Goal: Task Accomplishment & Management: Use online tool/utility

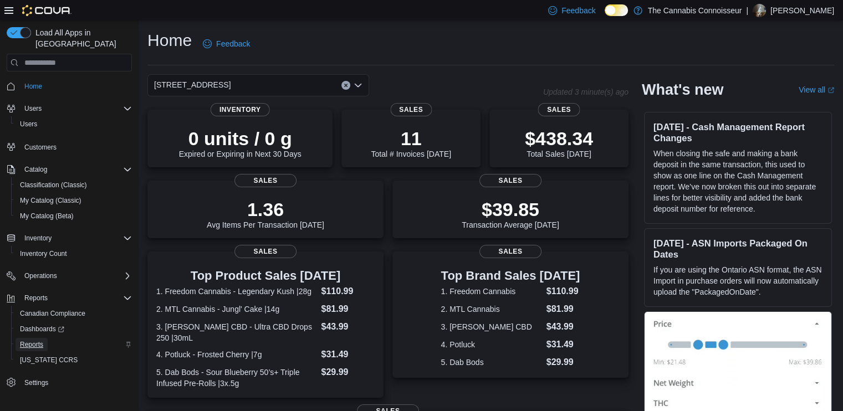
click at [30, 340] on span "Reports" at bounding box center [31, 344] width 23 height 9
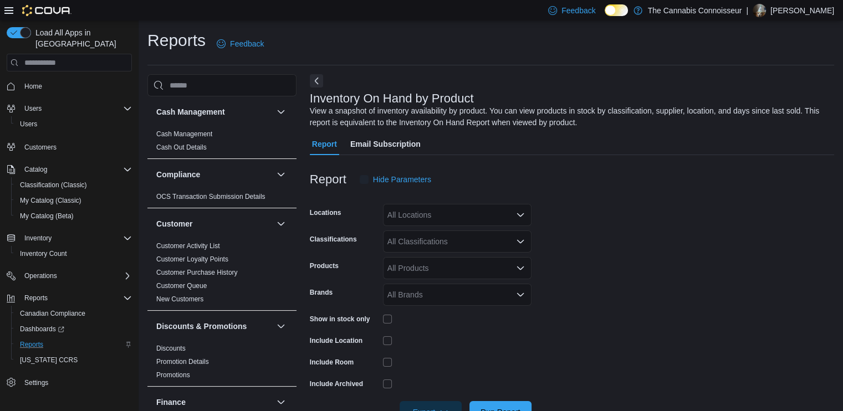
scroll to position [34, 0]
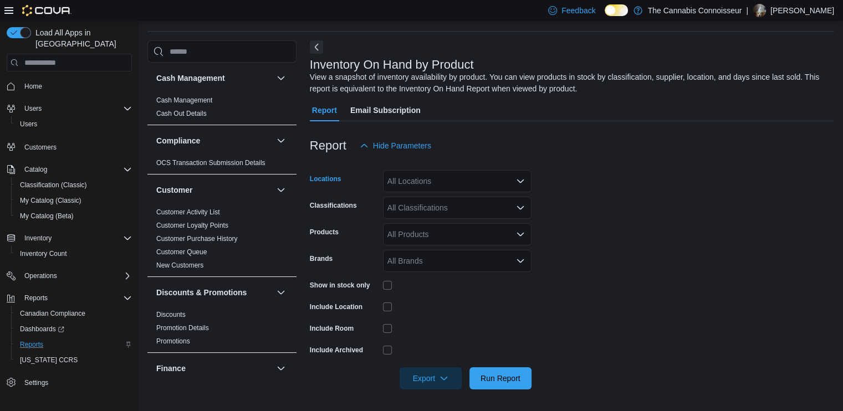
click at [464, 179] on div "All Locations" at bounding box center [457, 181] width 149 height 22
click at [420, 237] on button "[STREET_ADDRESS]" at bounding box center [457, 232] width 149 height 16
click at [557, 220] on form "Locations [STREET_ADDRESS] Classifications All Classifications Products All Pro…" at bounding box center [572, 273] width 524 height 233
click at [514, 210] on div "All Classifications" at bounding box center [457, 208] width 149 height 22
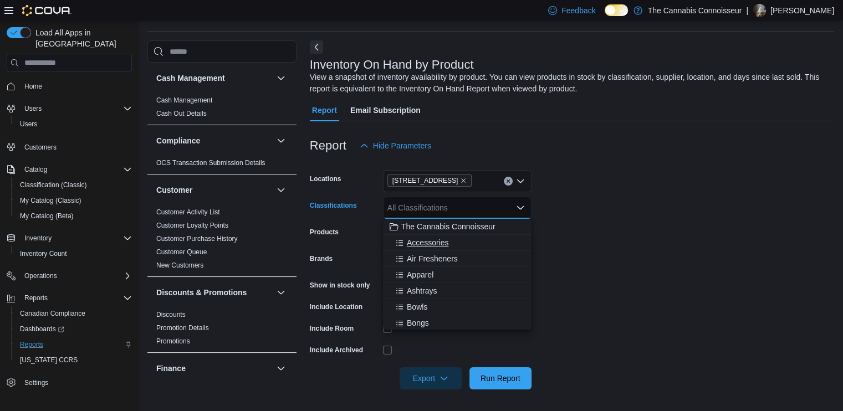
click at [446, 240] on span "Accessories" at bounding box center [428, 242] width 42 height 11
click at [445, 244] on span "Air Fresheners" at bounding box center [432, 242] width 51 height 11
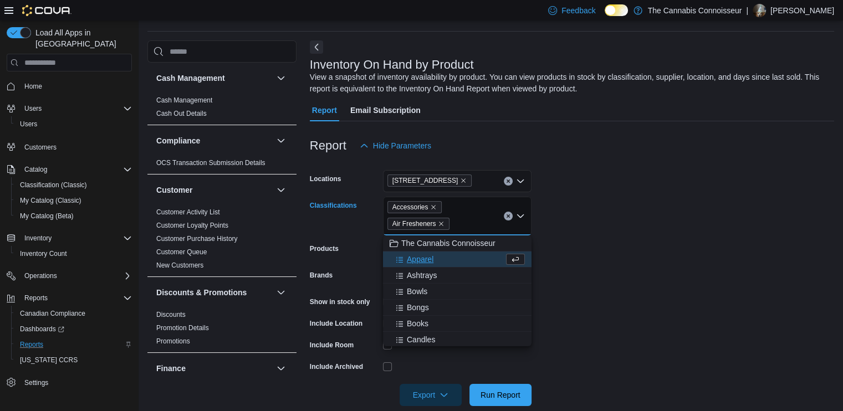
click at [437, 257] on div "Apparel" at bounding box center [447, 259] width 114 height 11
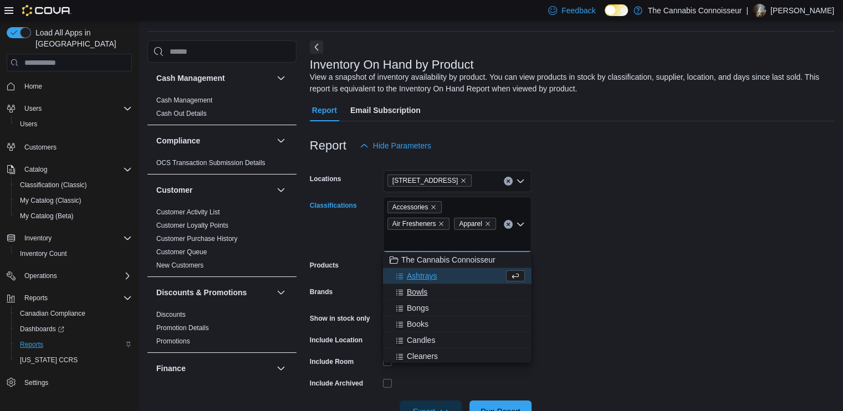
click at [438, 284] on button "Bowls" at bounding box center [457, 292] width 149 height 16
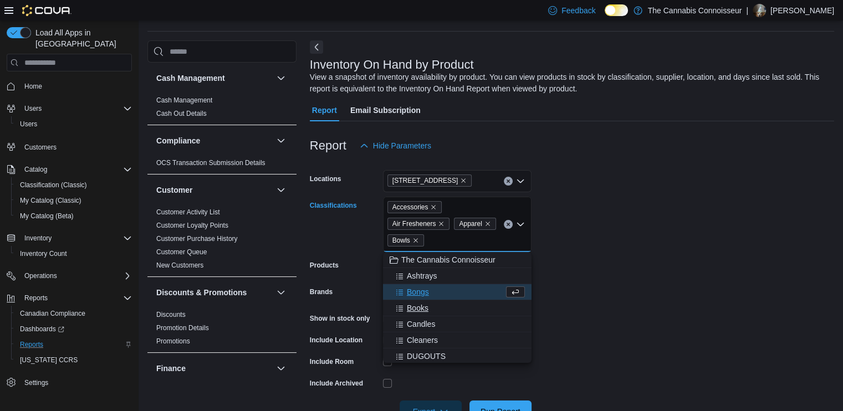
click at [442, 311] on div "Books" at bounding box center [457, 308] width 135 height 11
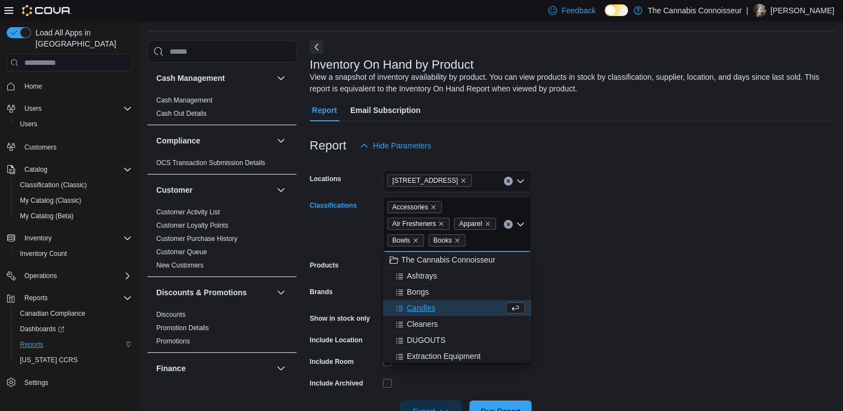
click at [441, 313] on div "Candles" at bounding box center [447, 308] width 114 height 11
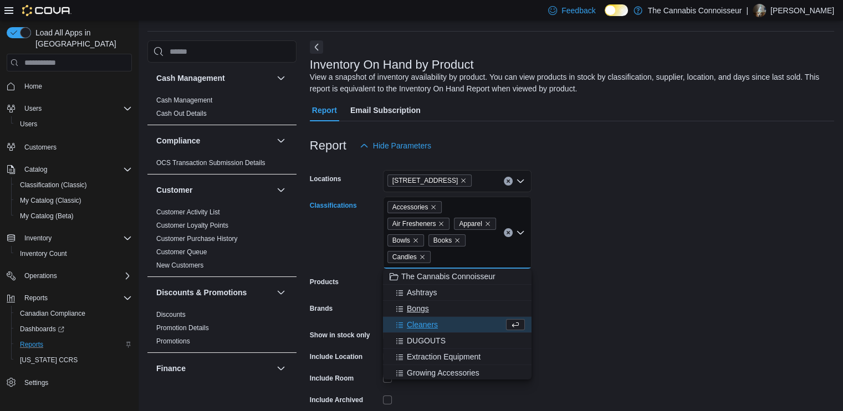
click at [441, 320] on div "Cleaners" at bounding box center [447, 324] width 114 height 11
click at [441, 337] on span "Extraction Equipment" at bounding box center [444, 340] width 74 height 11
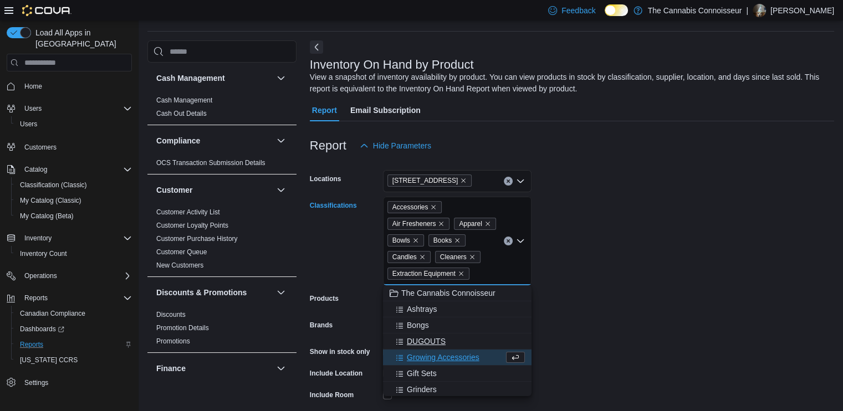
click at [441, 340] on span "DUGOUTS" at bounding box center [426, 341] width 39 height 11
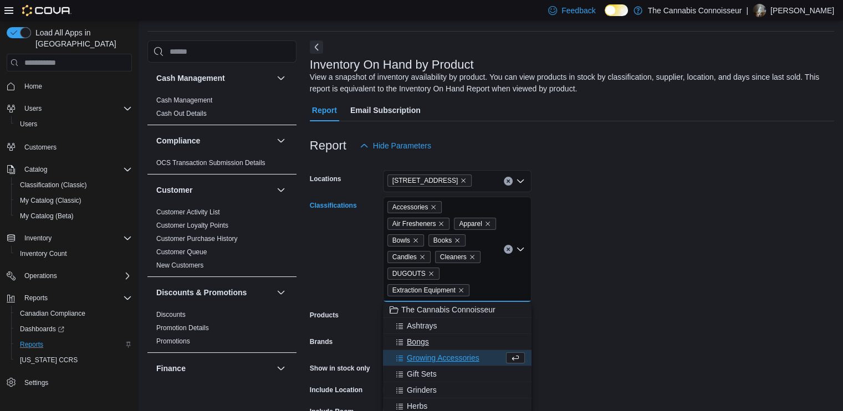
click at [439, 346] on div "Bongs" at bounding box center [457, 341] width 135 height 11
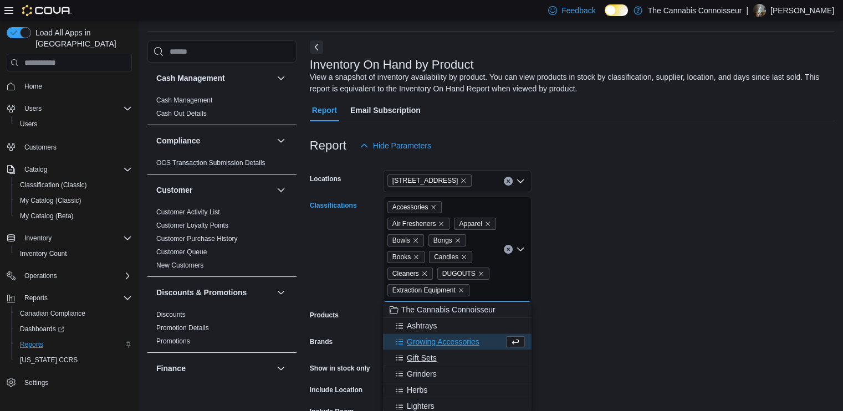
click at [439, 354] on div "Gift Sets" at bounding box center [457, 357] width 135 height 11
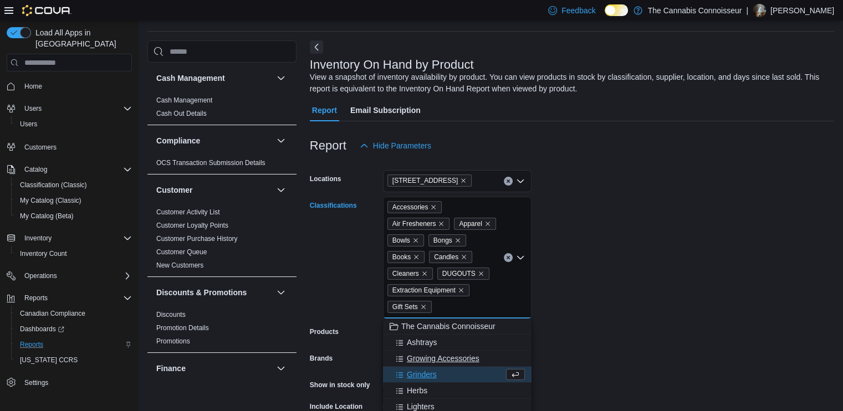
click at [440, 360] on span "Growing Accessories" at bounding box center [443, 358] width 73 height 11
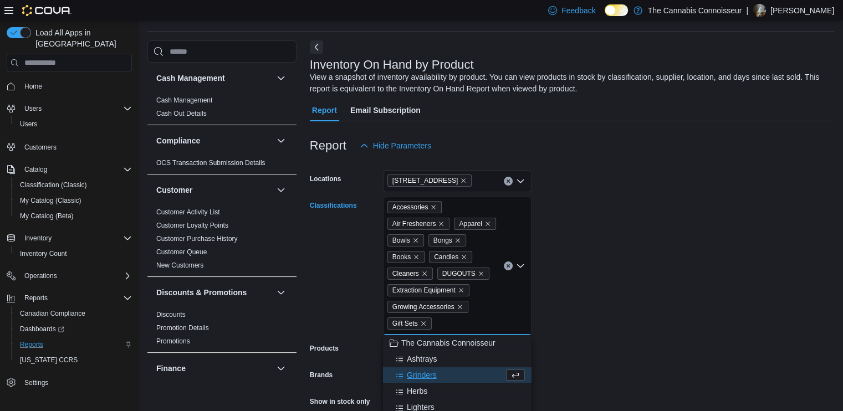
click at [441, 370] on div "Grinders" at bounding box center [447, 375] width 114 height 11
click at [442, 376] on div "Herbs" at bounding box center [447, 375] width 114 height 11
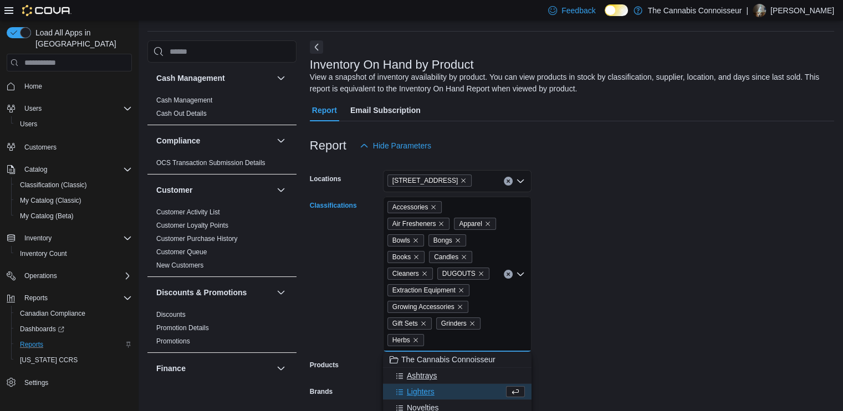
click at [441, 380] on div "Ashtrays" at bounding box center [457, 375] width 135 height 11
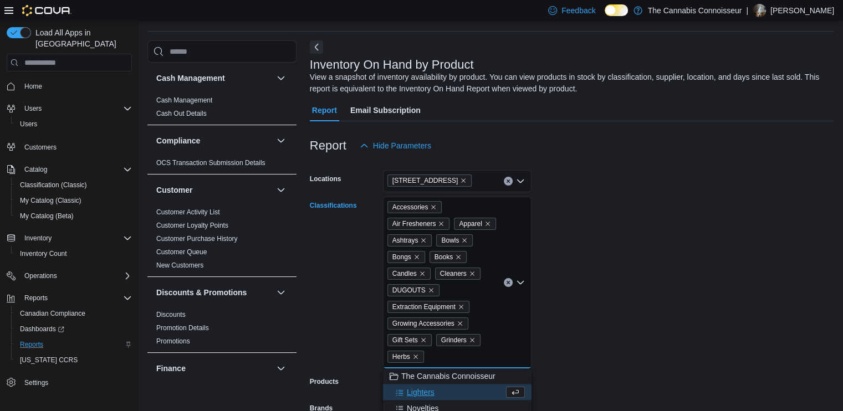
click at [442, 385] on button "Lighters" at bounding box center [457, 393] width 149 height 16
click at [442, 392] on div "Novelties" at bounding box center [447, 392] width 114 height 11
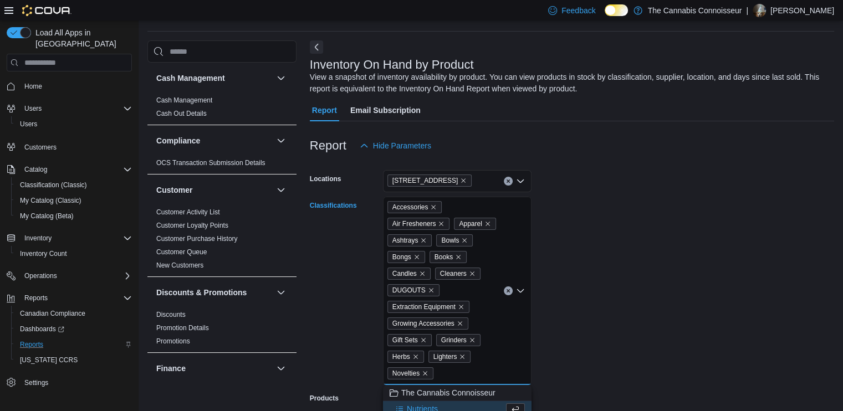
click at [442, 404] on div "Nutrients" at bounding box center [447, 408] width 114 height 11
click at [443, 403] on div "One Hitter" at bounding box center [447, 408] width 114 height 11
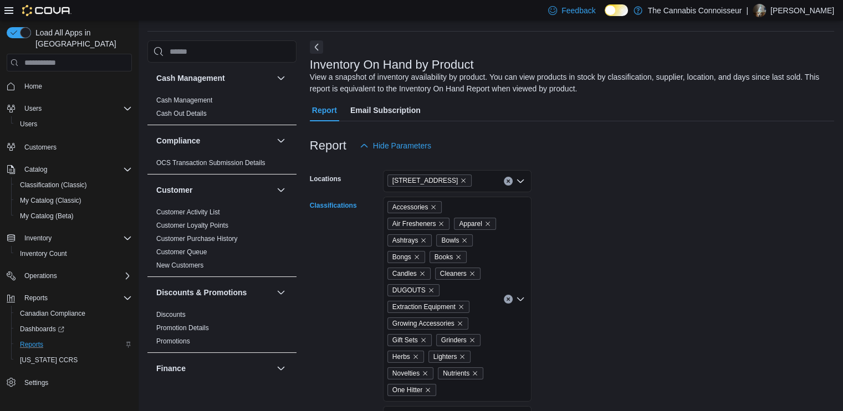
scroll to position [217, 0]
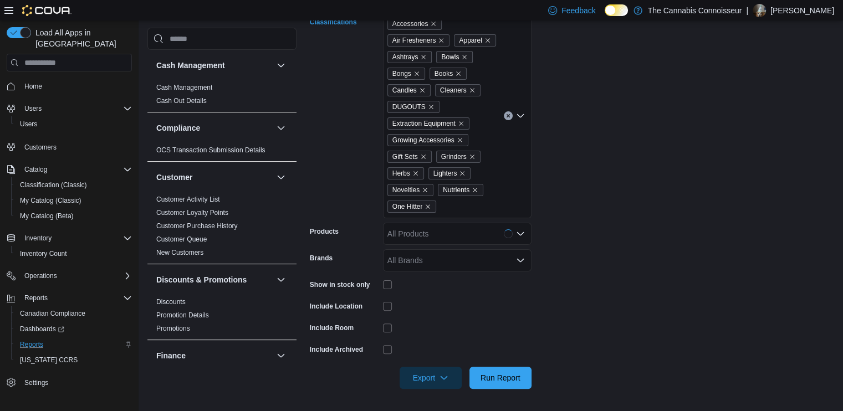
click at [520, 119] on icon "Open list of options" at bounding box center [520, 115] width 9 height 9
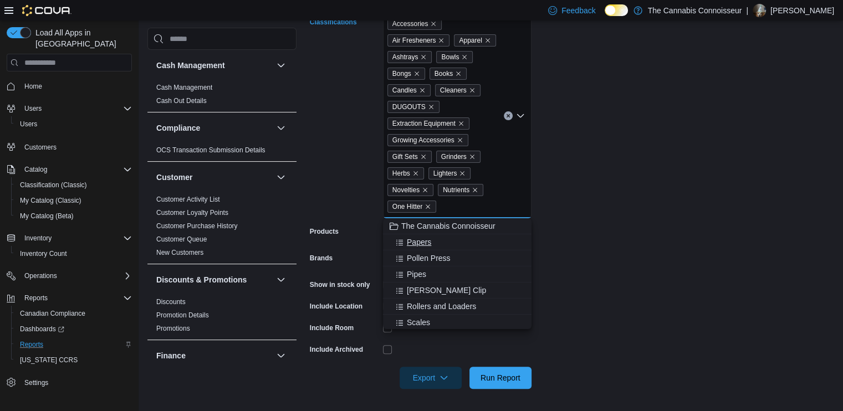
click at [454, 243] on div "Papers" at bounding box center [457, 242] width 135 height 11
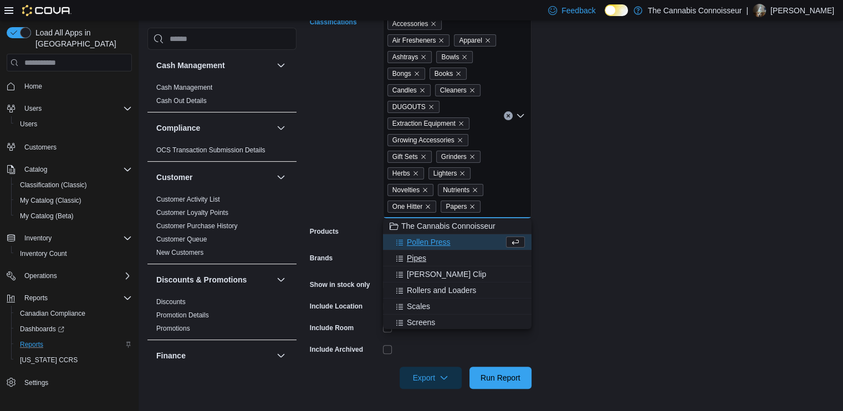
click at [449, 262] on div "Pipes" at bounding box center [457, 258] width 135 height 11
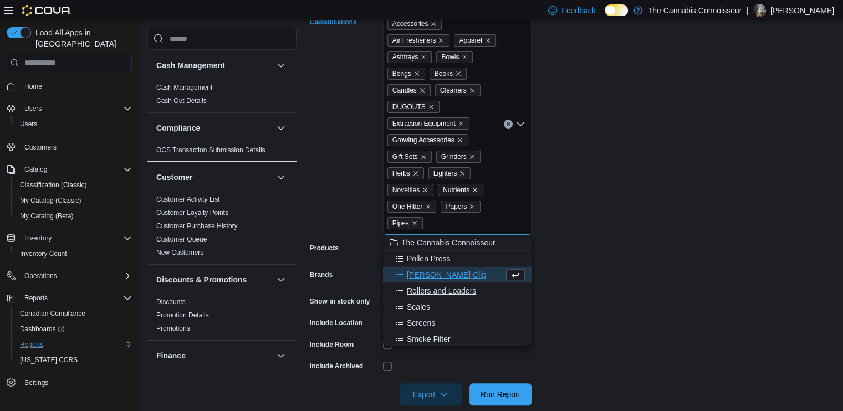
click at [430, 294] on span "Rollers and Loaders" at bounding box center [441, 290] width 69 height 11
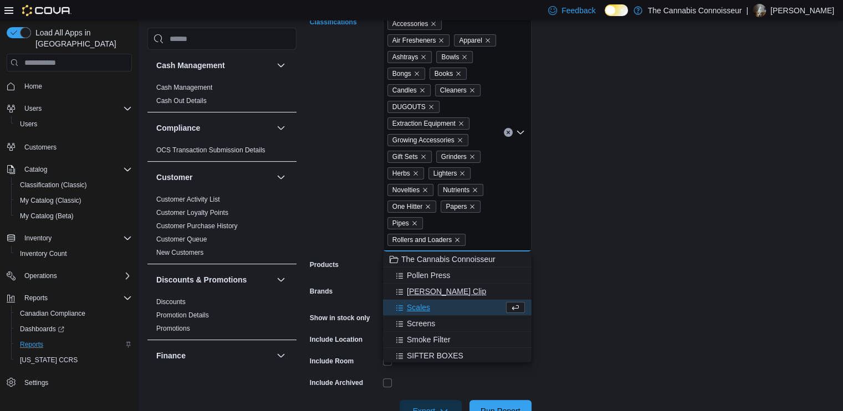
click at [430, 298] on button "[PERSON_NAME] Clip" at bounding box center [457, 292] width 149 height 16
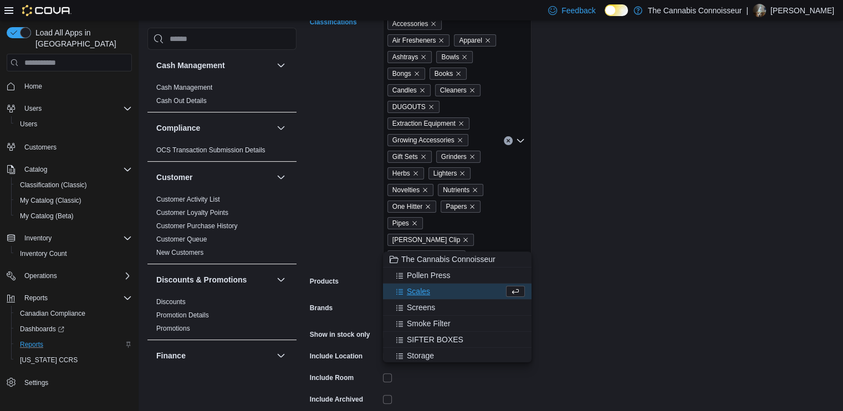
click at [427, 332] on button "SIFTER BOXES" at bounding box center [457, 340] width 149 height 16
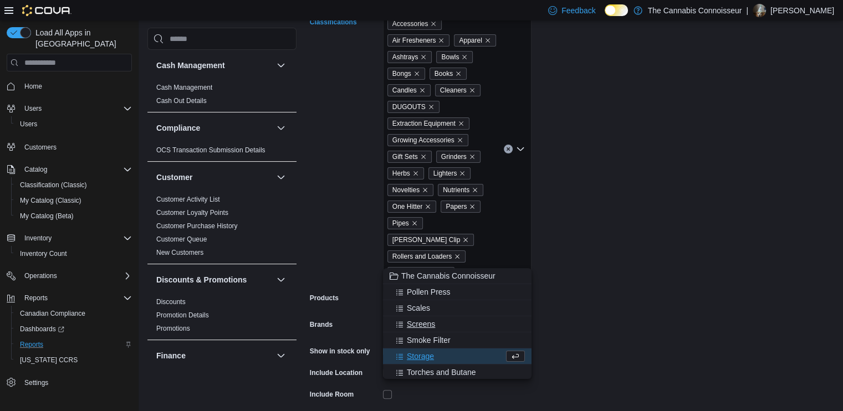
click at [428, 331] on button "Screens" at bounding box center [457, 324] width 149 height 16
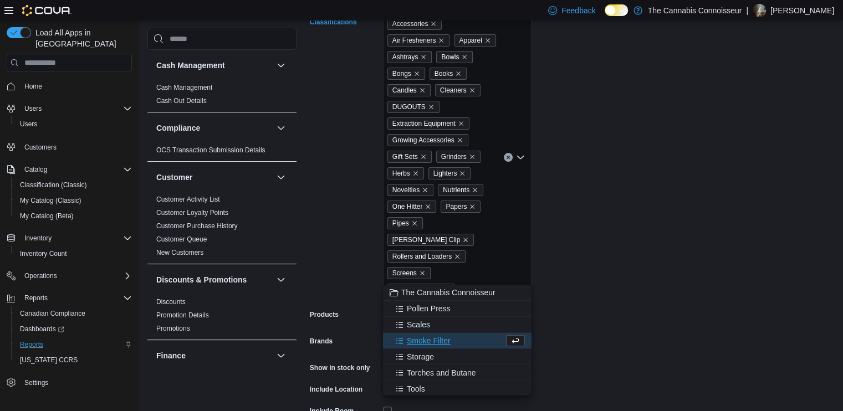
click at [426, 340] on span "Smoke Filter" at bounding box center [429, 340] width 44 height 11
click at [431, 364] on button "Torches and Butane" at bounding box center [457, 357] width 149 height 16
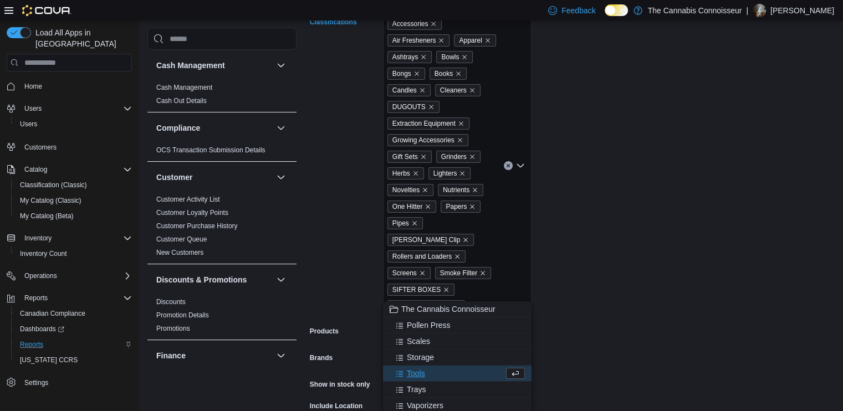
click at [425, 368] on div "Tools" at bounding box center [447, 373] width 114 height 11
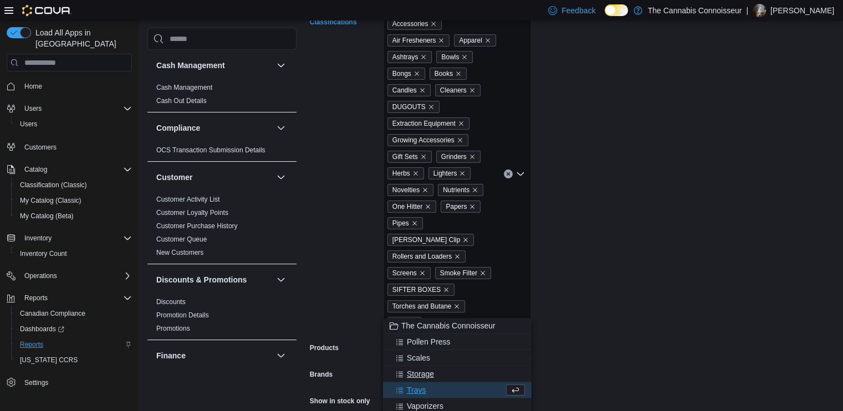
click at [420, 369] on span "Storage" at bounding box center [420, 374] width 27 height 11
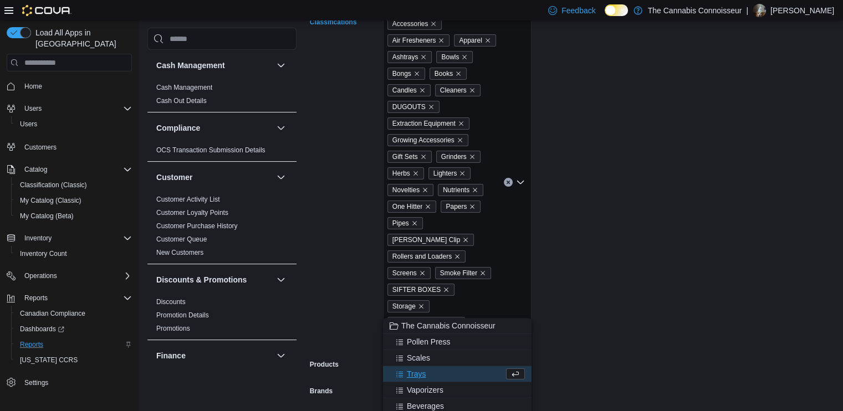
click at [420, 370] on span "Trays" at bounding box center [416, 374] width 19 height 11
click at [420, 368] on button "Vaporizers" at bounding box center [457, 374] width 149 height 16
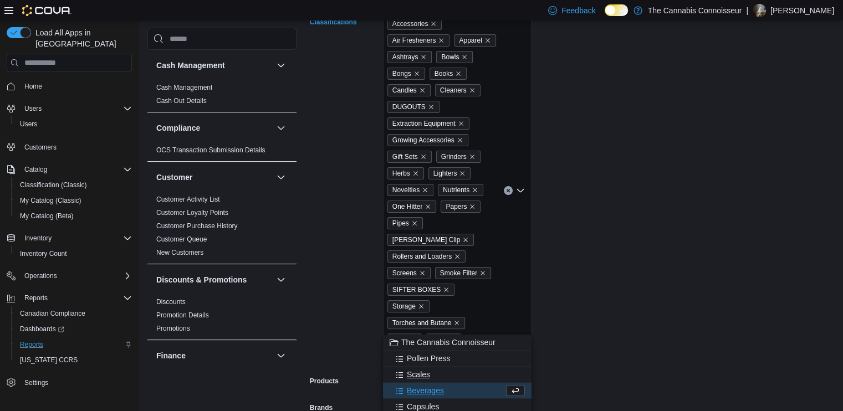
click at [417, 372] on span "Scales" at bounding box center [418, 374] width 23 height 11
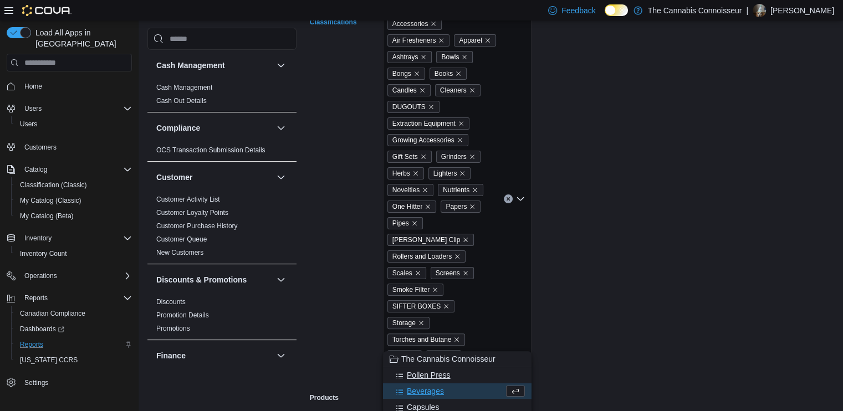
click at [418, 371] on span "Pollen Press" at bounding box center [429, 375] width 44 height 11
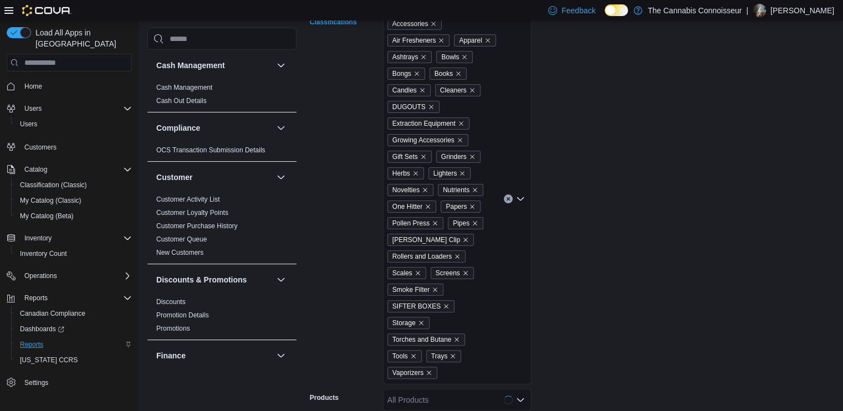
scroll to position [328, 0]
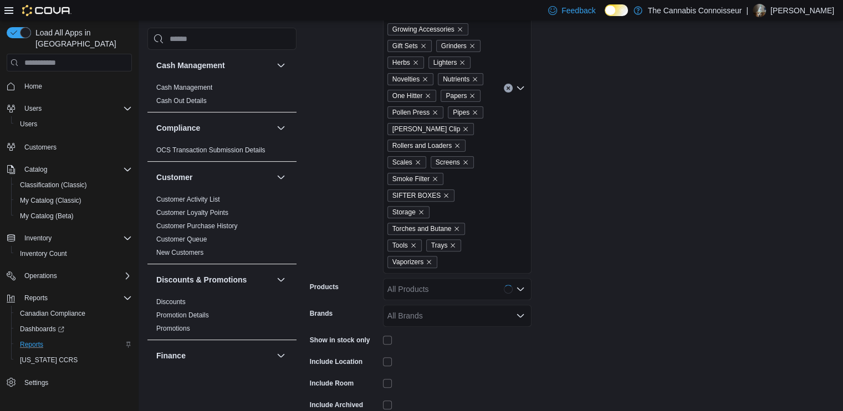
click at [522, 84] on icon "Open list of options" at bounding box center [520, 88] width 9 height 9
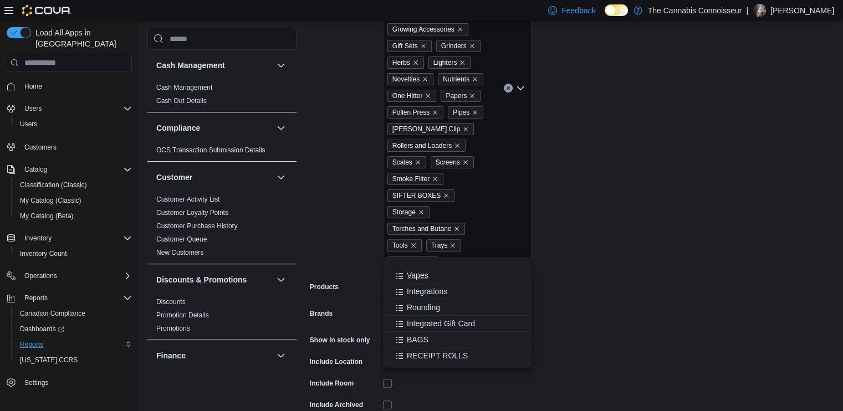
scroll to position [222, 0]
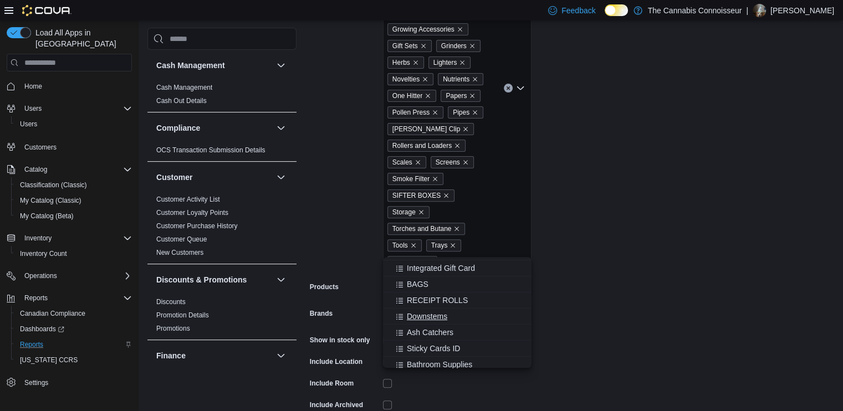
click at [420, 317] on span "Downstems" at bounding box center [427, 316] width 40 height 11
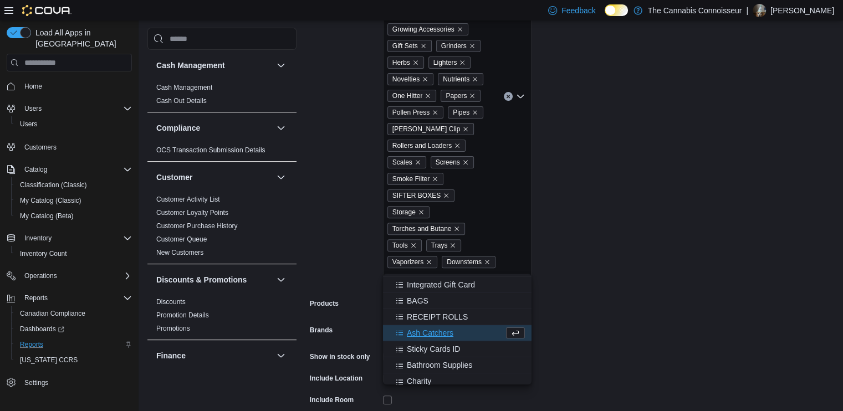
click at [417, 334] on span "Ash Catchers" at bounding box center [430, 333] width 47 height 11
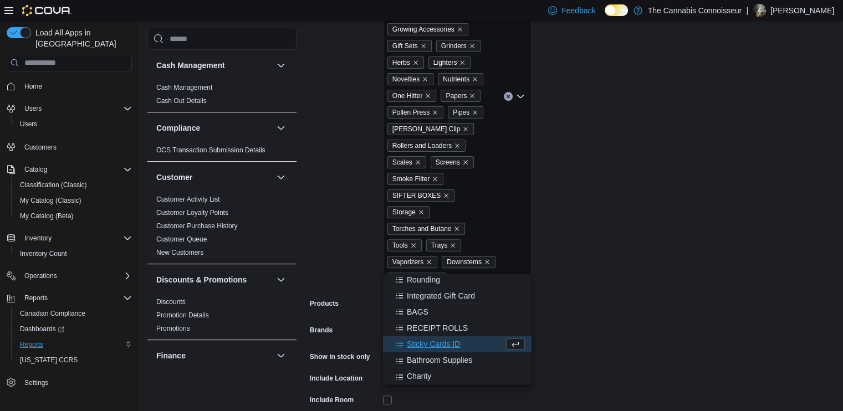
scroll to position [211, 0]
click at [670, 296] on form "Locations [STREET_ADDRESS] Classifications Accessories Air Fresheners Apparel A…" at bounding box center [572, 162] width 524 height 599
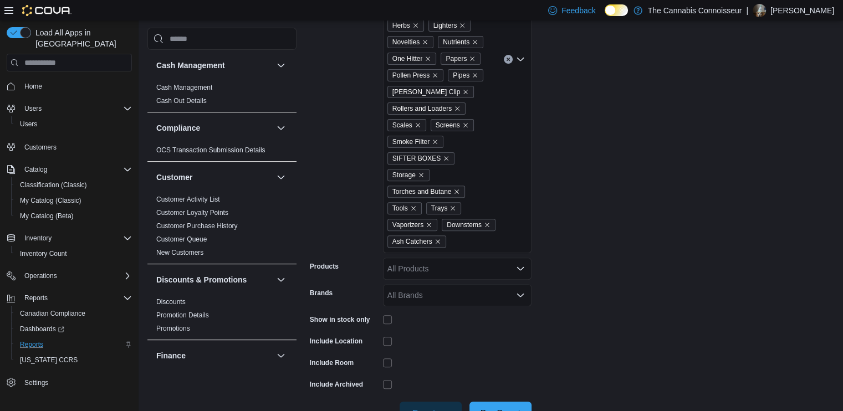
scroll to position [384, 0]
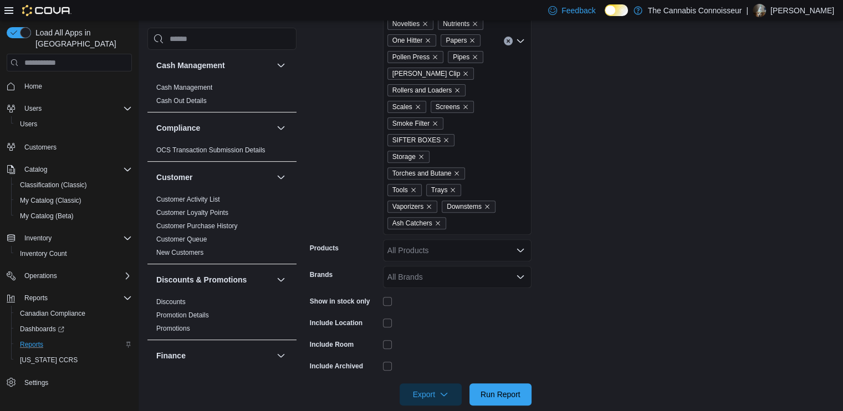
click at [394, 297] on div at bounding box center [457, 301] width 149 height 9
click at [519, 389] on span "Run Report" at bounding box center [500, 394] width 40 height 11
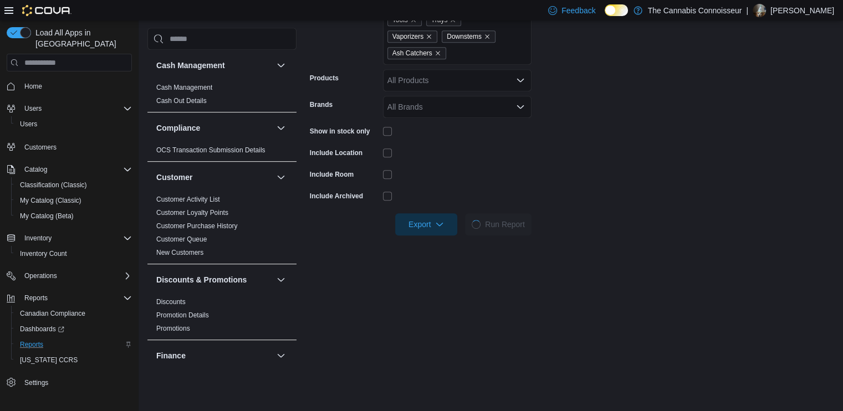
scroll to position [605, 0]
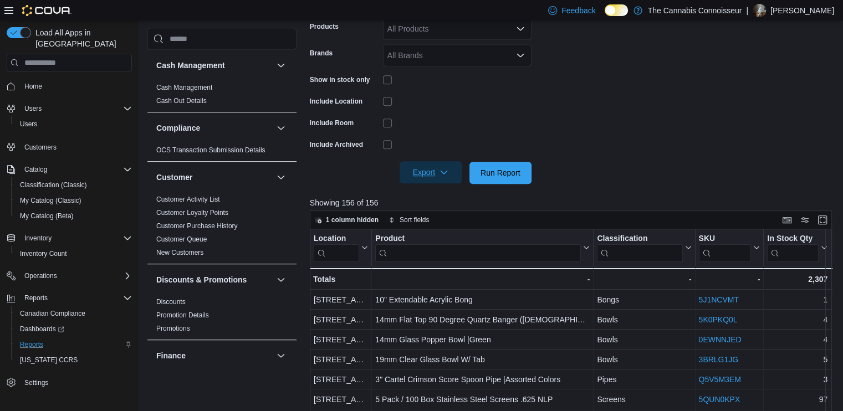
click at [418, 161] on span "Export" at bounding box center [430, 172] width 49 height 22
click at [431, 177] on span "Export to Excel" at bounding box center [432, 178] width 50 height 9
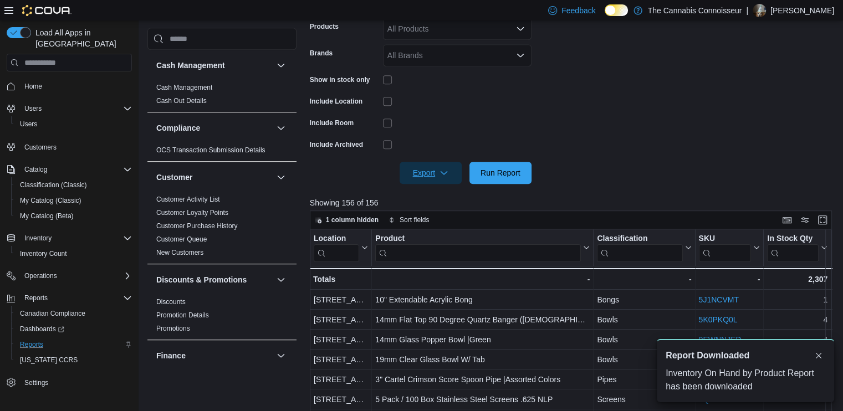
scroll to position [0, 0]
